Goal: Ask a question

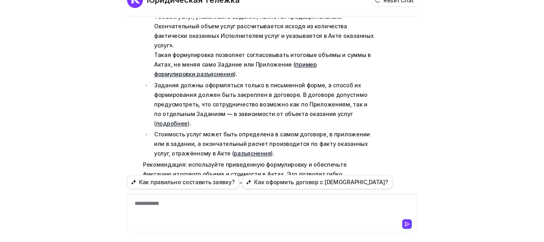
scroll to position [26, 0]
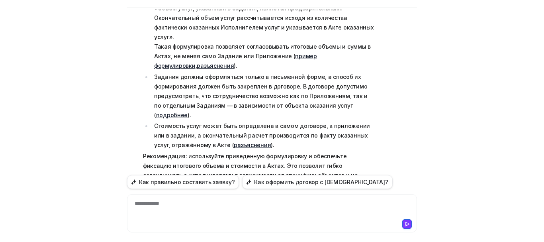
click at [211, 207] on div "**********" at bounding box center [272, 208] width 286 height 18
paste div
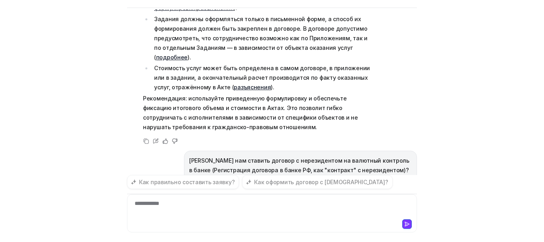
scroll to position [923, 0]
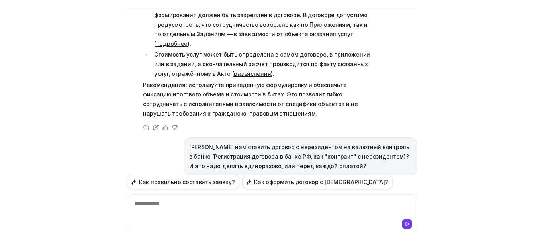
click at [221, 142] on p "[PERSON_NAME] нам ставить договор с нерезидентом на валютный контроль в банке (…" at bounding box center [300, 156] width 223 height 29
click at [206, 206] on div at bounding box center [272, 208] width 286 height 18
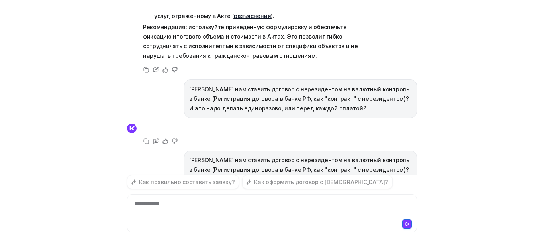
scroll to position [994, 0]
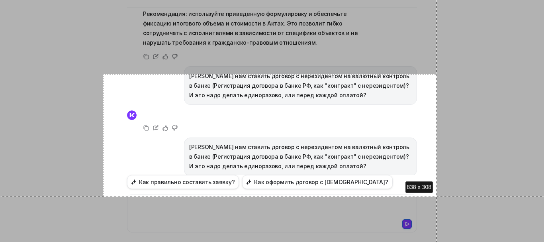
drag, startPoint x: 103, startPoint y: 74, endPoint x: 437, endPoint y: 196, distance: 355.7
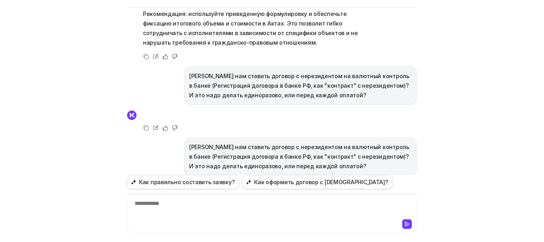
click at [287, 142] on p "[PERSON_NAME] нам ставить договор с нерезидентом на валютный контроль в банке (…" at bounding box center [300, 156] width 223 height 29
click at [186, 209] on div at bounding box center [272, 208] width 286 height 18
click at [235, 142] on p "[PERSON_NAME] нам ставить договор с нерезидентом на валютный контроль в банке (…" at bounding box center [300, 156] width 223 height 29
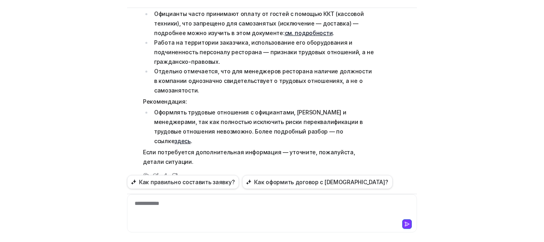
scroll to position [0, 0]
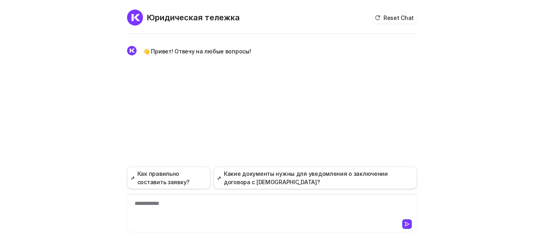
drag, startPoint x: 203, startPoint y: 221, endPoint x: 196, endPoint y: 210, distance: 13.5
click at [203, 221] on div at bounding box center [272, 222] width 286 height 11
click at [196, 210] on div at bounding box center [272, 208] width 286 height 18
paste div
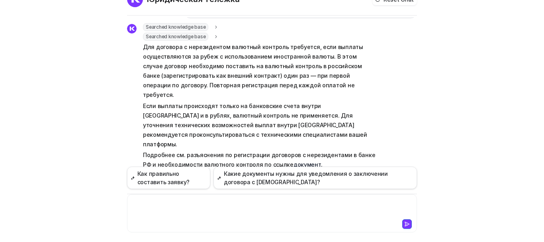
scroll to position [26, 0]
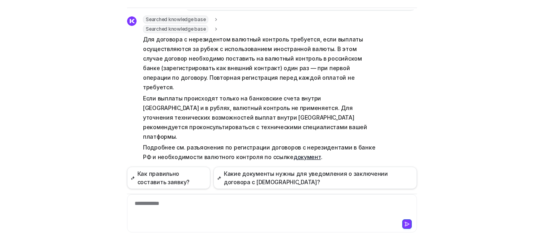
click at [293, 153] on link "документ" at bounding box center [306, 156] width 27 height 7
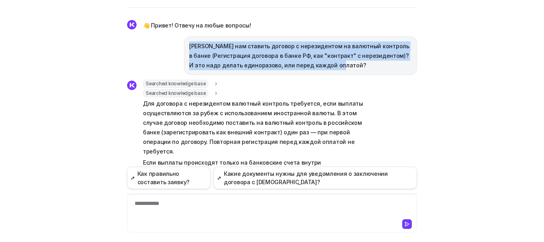
drag, startPoint x: 184, startPoint y: 42, endPoint x: 322, endPoint y: 72, distance: 141.0
click at [322, 72] on div "[PERSON_NAME] нам ставить договор с нерезидентом на валютный контроль в банке (…" at bounding box center [300, 55] width 233 height 39
copy p "[PERSON_NAME] нам ставить договор с нерезидентом на валютный контроль в банке (…"
